Goal: Information Seeking & Learning: Learn about a topic

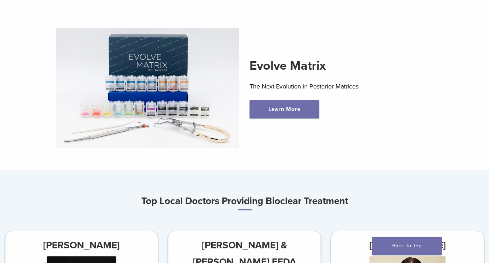
scroll to position [219, 0]
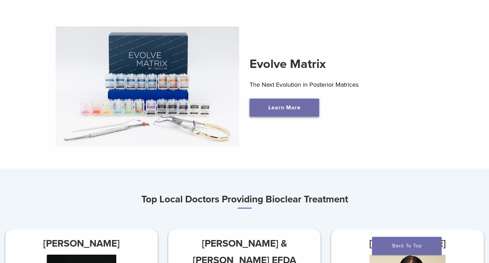
click at [265, 110] on link "Learn More" at bounding box center [284, 107] width 70 height 18
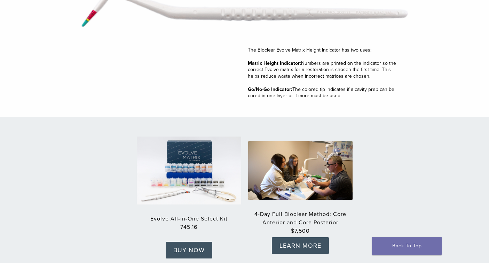
scroll to position [991, 0]
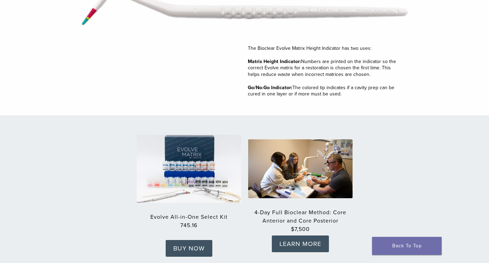
click at [193, 152] on img at bounding box center [189, 168] width 115 height 75
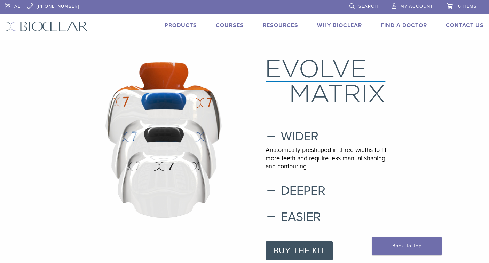
scroll to position [0, 0]
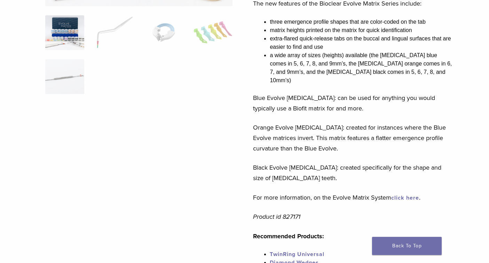
scroll to position [181, 0]
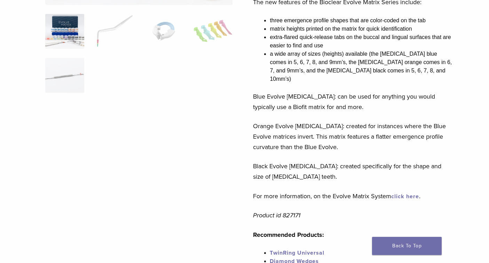
click at [409, 193] on link "click here" at bounding box center [405, 196] width 28 height 7
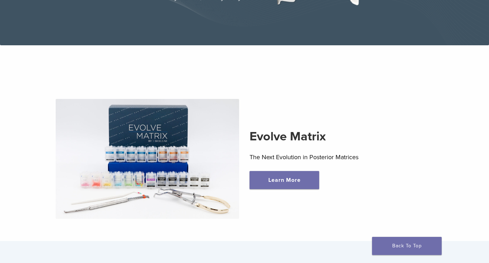
scroll to position [152, 0]
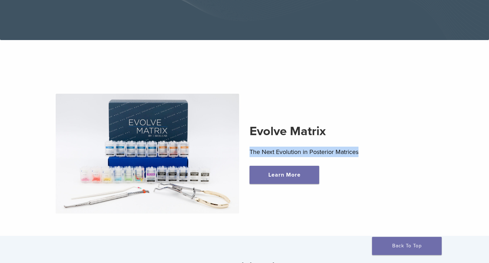
drag, startPoint x: 359, startPoint y: 151, endPoint x: 251, endPoint y: 154, distance: 108.6
click at [251, 154] on p "The Next Evolution in Posterior Matrices" at bounding box center [341, 151] width 184 height 10
copy p "The Next Evolution in Posterior Matrices"
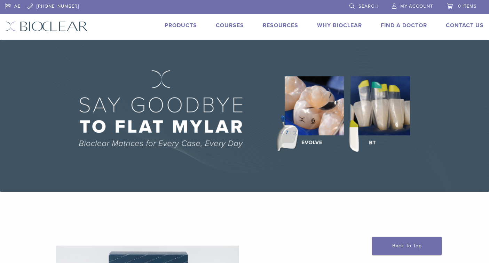
scroll to position [0, 0]
click at [180, 26] on link "Products" at bounding box center [181, 25] width 32 height 7
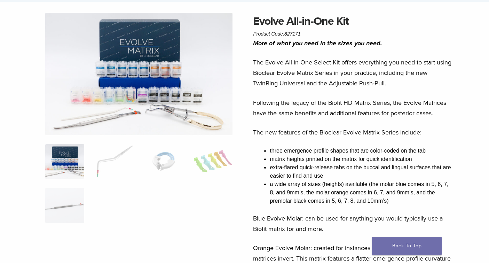
scroll to position [33, 0]
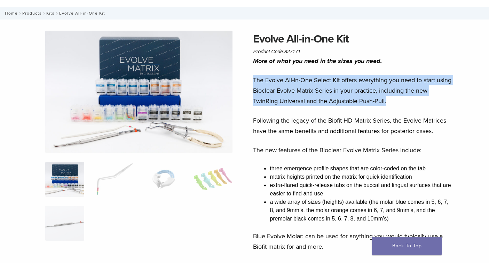
drag, startPoint x: 253, startPoint y: 79, endPoint x: 391, endPoint y: 105, distance: 140.9
click at [391, 105] on p "The Evolve All-in-One Select Kit offers everything you need to start using Bioc…" at bounding box center [352, 90] width 199 height 31
copy p "The Evolve All-in-One Select Kit offers everything you need to start using Bioc…"
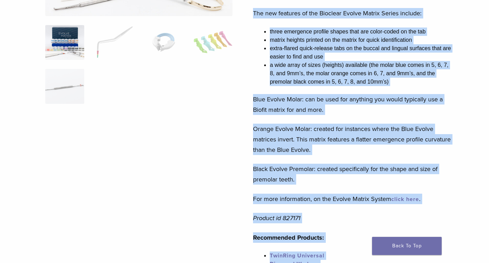
scroll to position [200, 0]
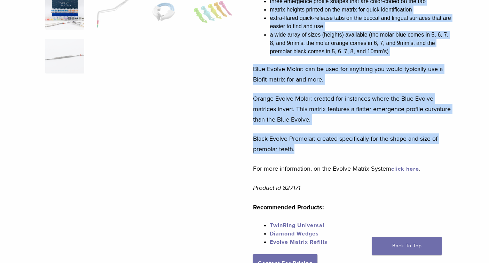
drag, startPoint x: 254, startPoint y: 133, endPoint x: 348, endPoint y: 149, distance: 95.7
click at [348, 149] on div "More of what you need in the sizes you need. The Evolve All-in-One Select Kit o…" at bounding box center [352, 71] width 199 height 365
copy div "The new features of the Bioclear Evolve Matrix Series include: three emergence …"
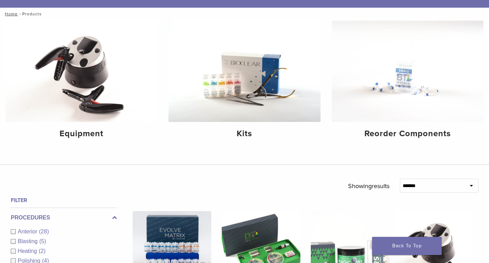
scroll to position [73, 0]
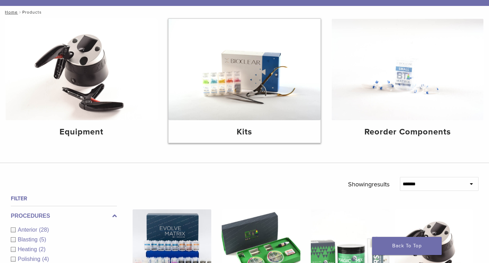
click at [240, 80] on img at bounding box center [244, 69] width 152 height 101
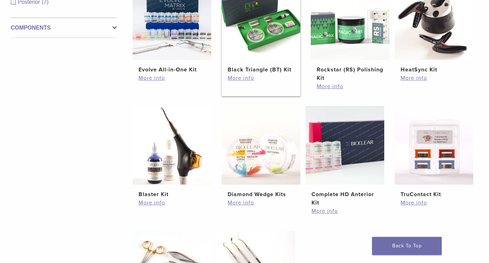
scroll to position [185, 0]
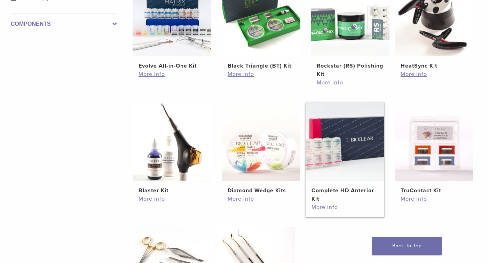
click at [328, 207] on link "More info" at bounding box center [344, 207] width 67 height 8
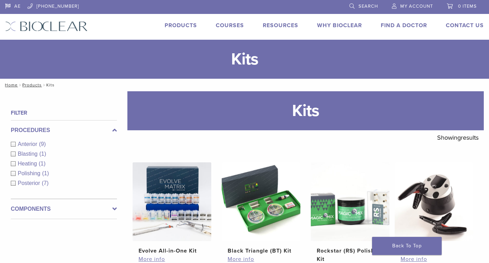
click at [37, 143] on span "Anterior" at bounding box center [28, 144] width 21 height 6
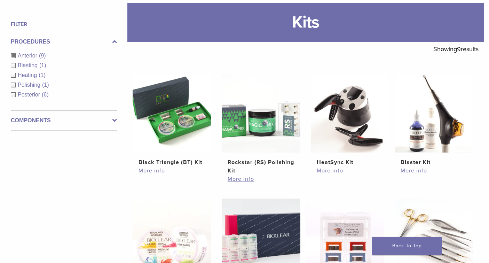
scroll to position [88, 0]
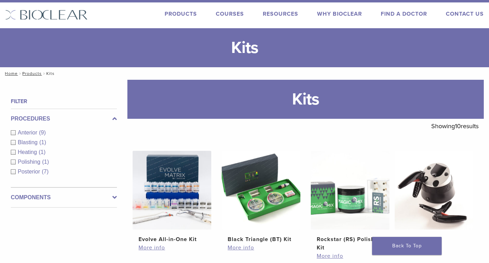
scroll to position [14, 0]
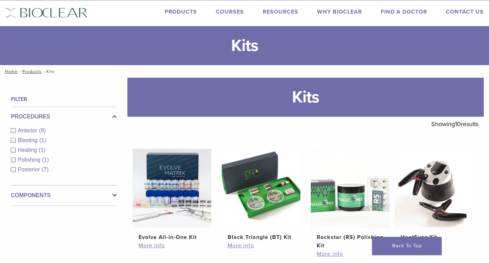
click at [30, 129] on span "Anterior" at bounding box center [28, 130] width 21 height 6
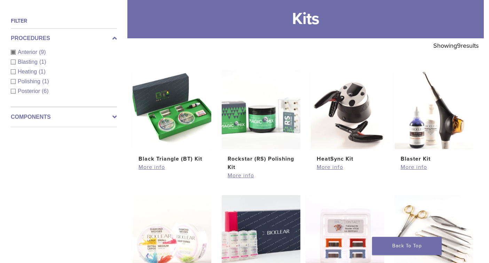
scroll to position [83, 0]
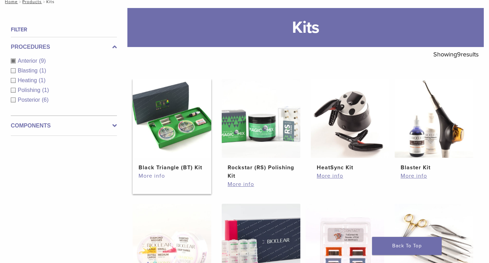
click at [158, 178] on link "More info" at bounding box center [171, 176] width 67 height 8
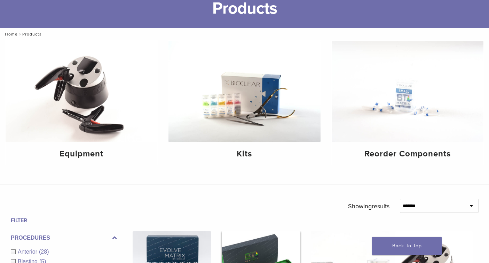
scroll to position [15, 0]
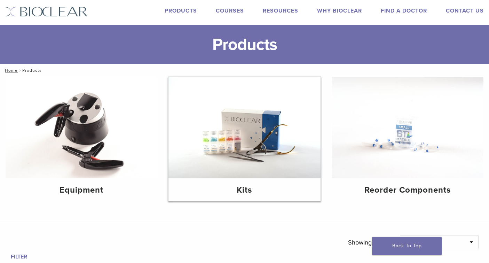
click at [247, 192] on h4 "Kits" at bounding box center [244, 190] width 141 height 13
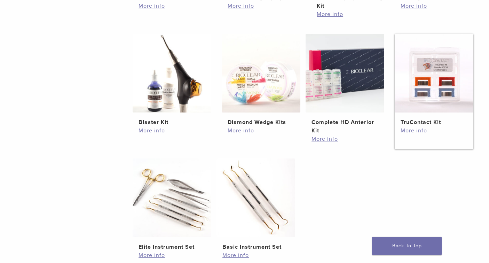
scroll to position [265, 0]
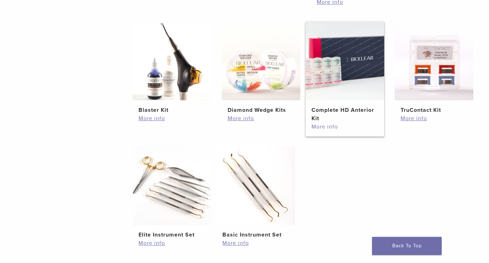
click at [330, 130] on link "More info" at bounding box center [344, 126] width 67 height 8
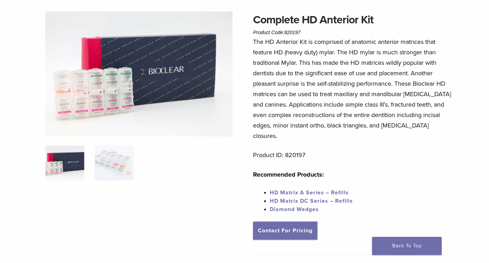
scroll to position [52, 0]
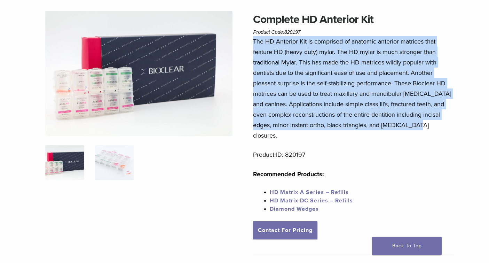
drag, startPoint x: 254, startPoint y: 41, endPoint x: 420, endPoint y: 125, distance: 186.0
click at [420, 125] on p "The HD Anterior Kit is comprised of anatomic anterior matrices that feature HD …" at bounding box center [352, 88] width 199 height 104
copy p "The HD Anterior Kit is comprised of anatomic anterior matrices that feature HD …"
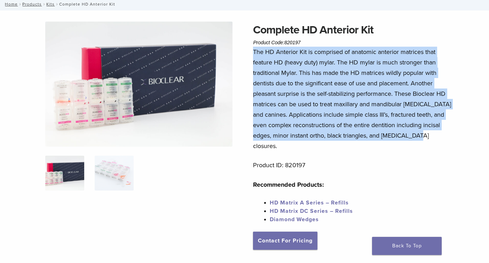
scroll to position [42, 1]
